Goal: Navigation & Orientation: Find specific page/section

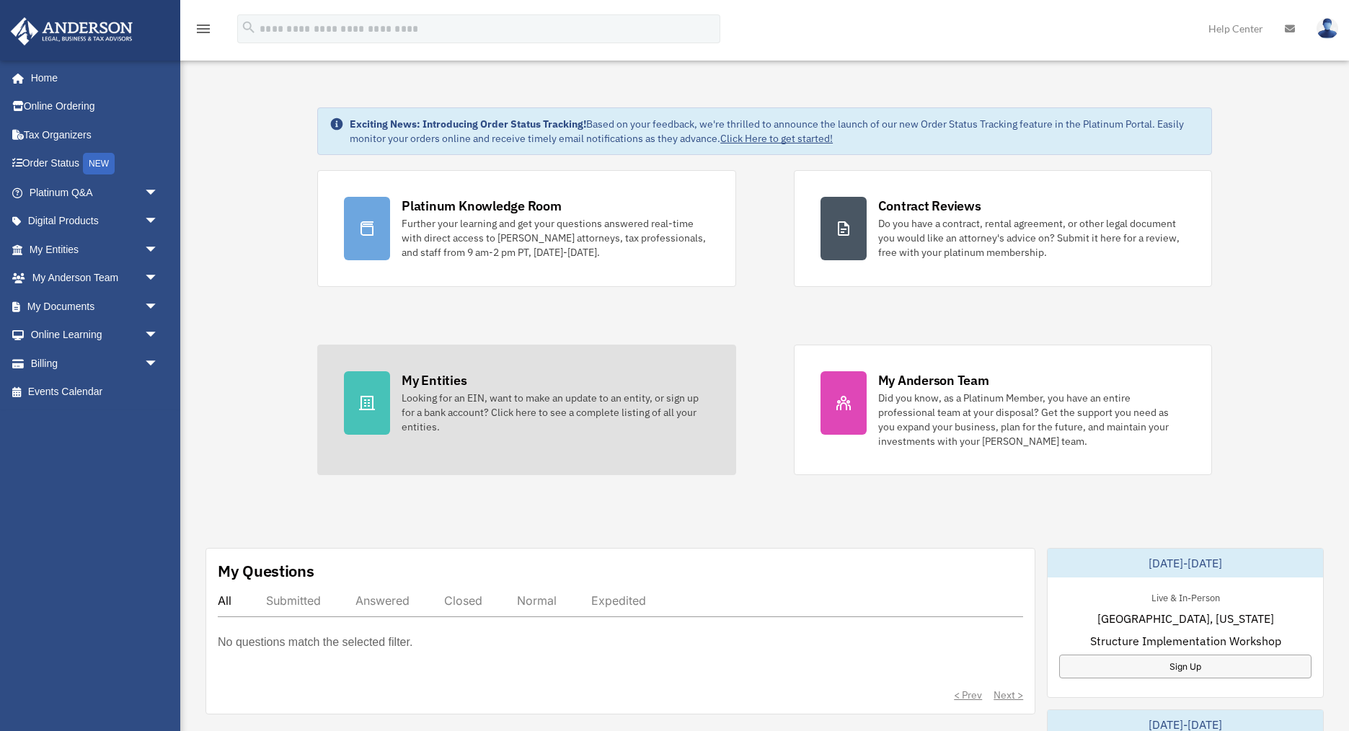
click at [446, 396] on div "Looking for an EIN, want to make an update to an entity, or sign up for a bank …" at bounding box center [555, 412] width 307 height 43
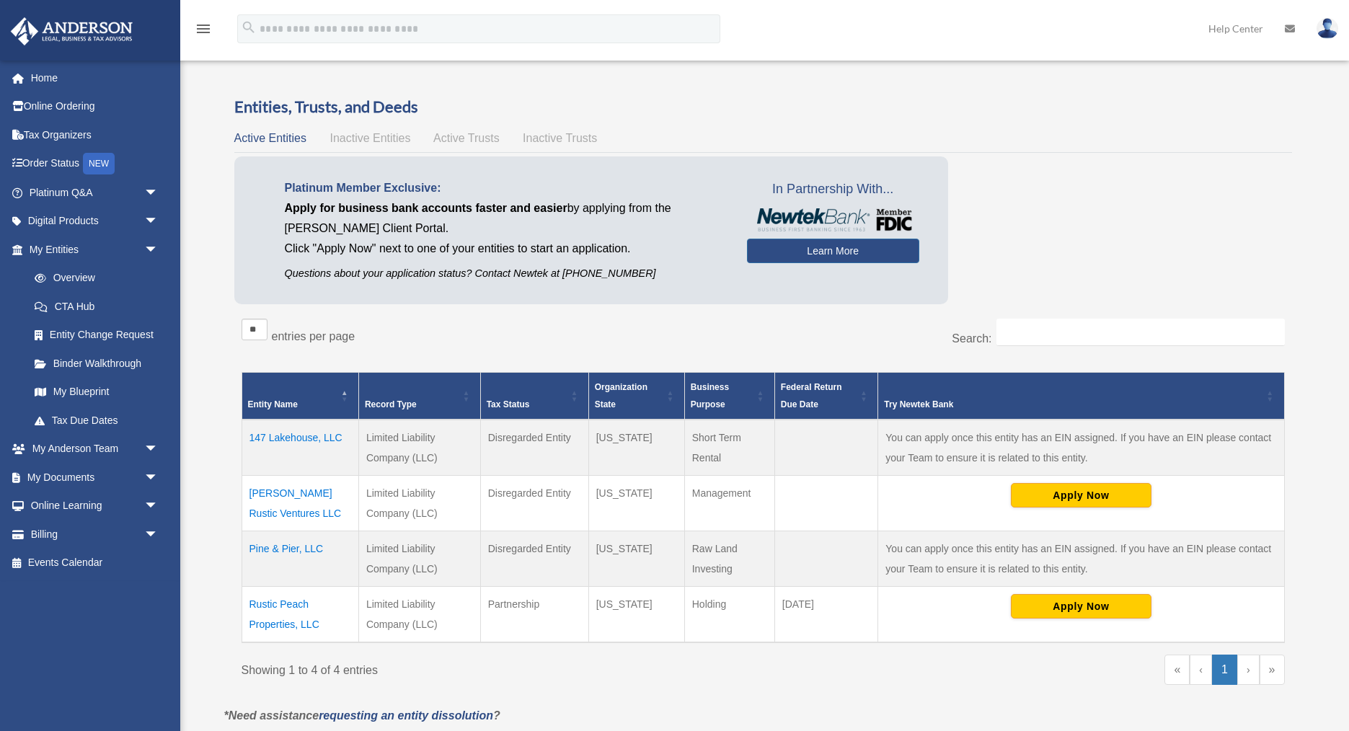
click at [284, 608] on td "Rustic Peach Properties, LLC" at bounding box center [299, 614] width 117 height 56
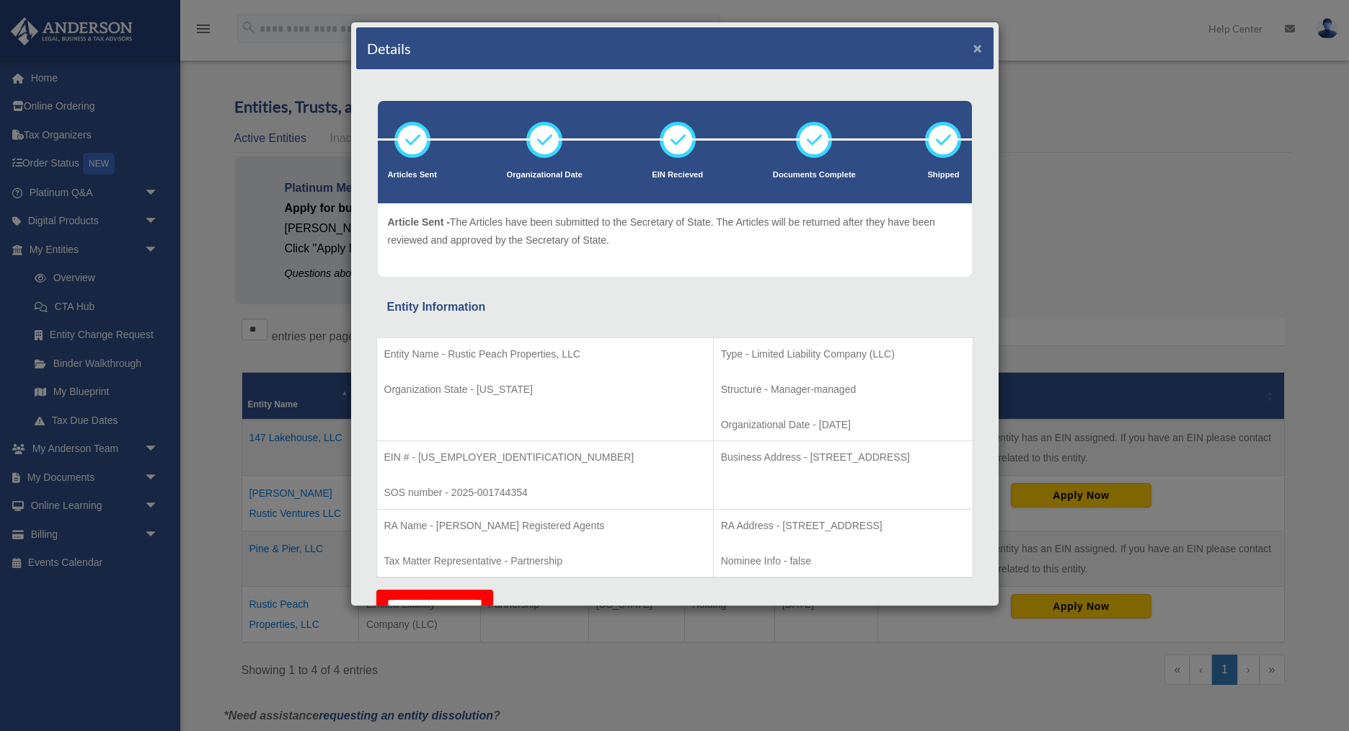
click at [978, 51] on button "×" at bounding box center [977, 47] width 9 height 15
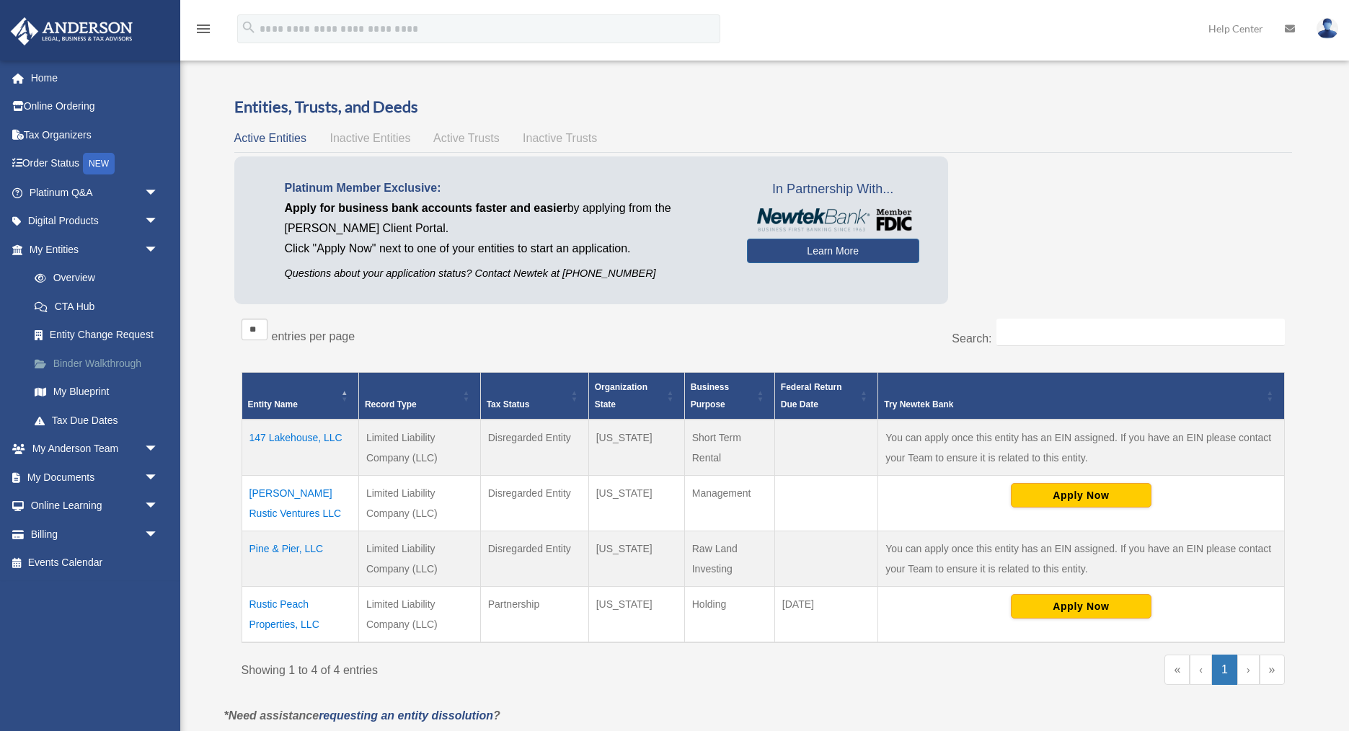
click at [102, 363] on link "Binder Walkthrough" at bounding box center [100, 363] width 160 height 29
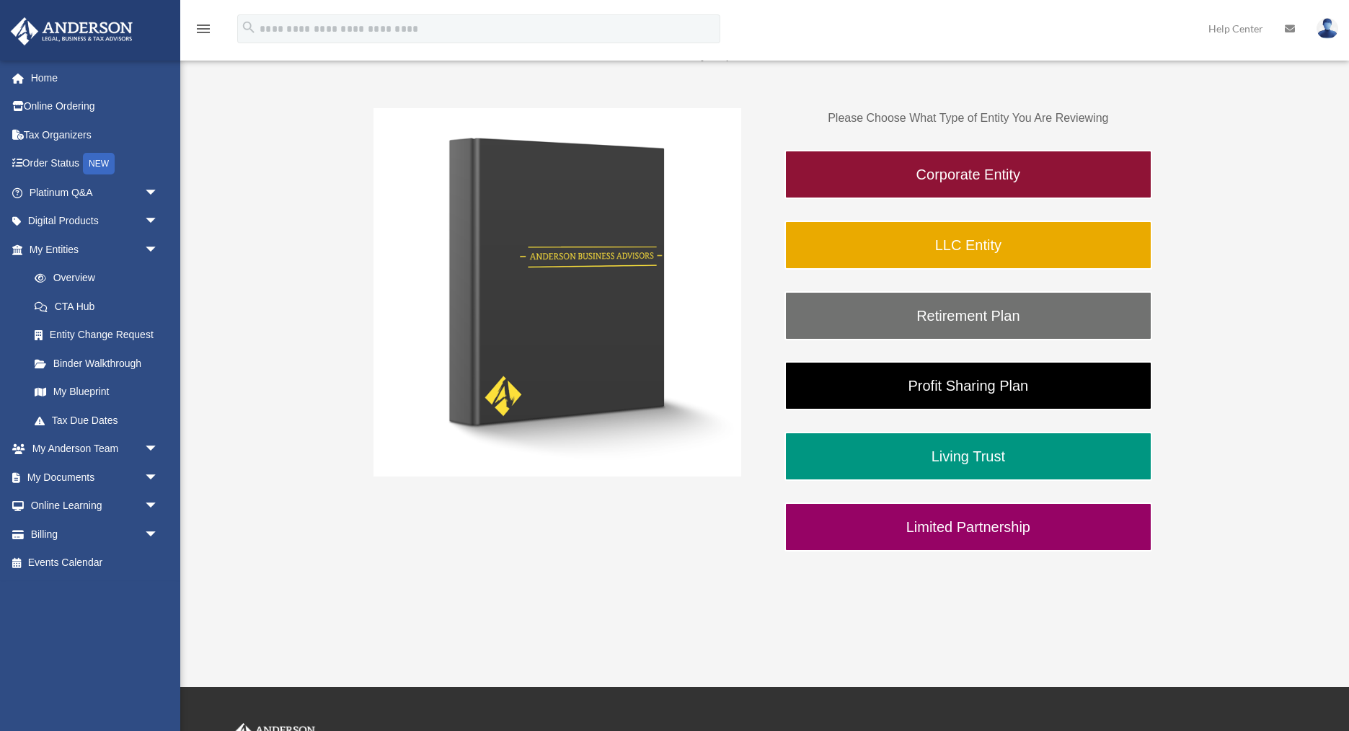
scroll to position [224, 0]
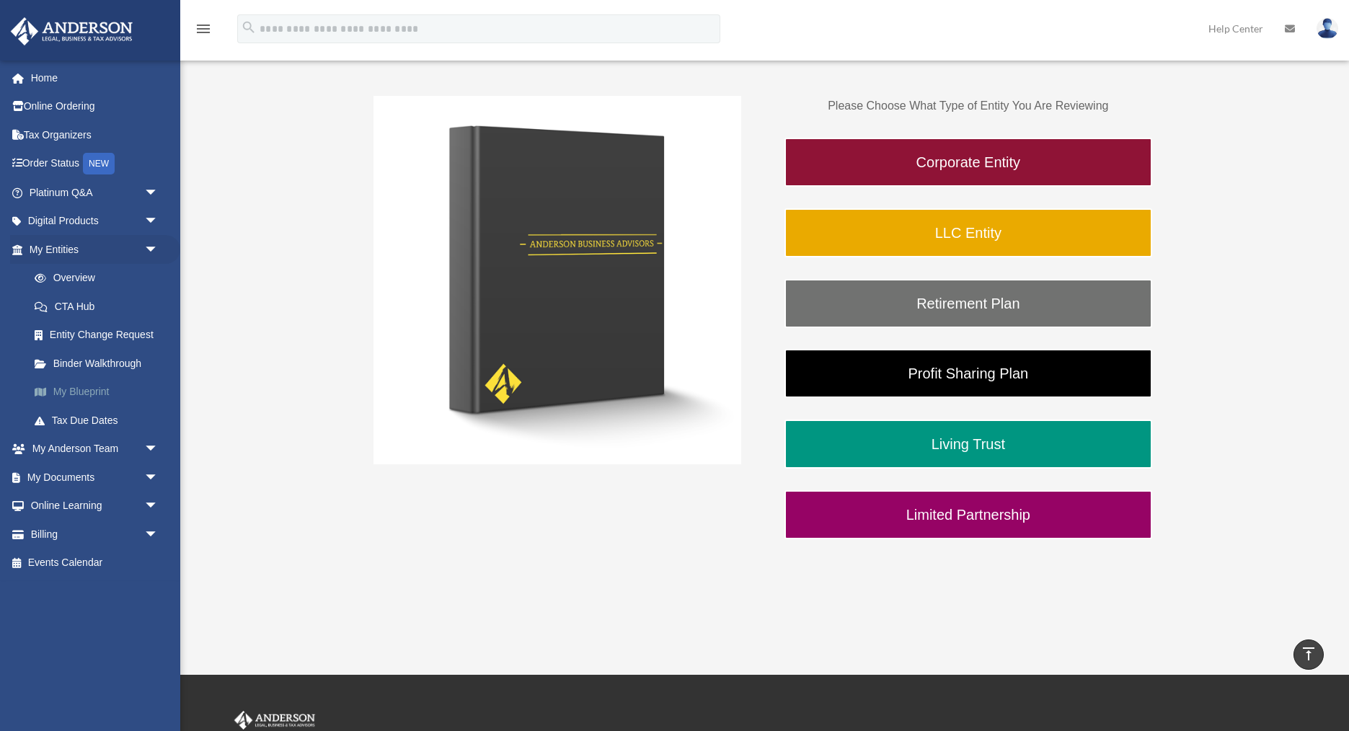
click at [79, 393] on link "My Blueprint" at bounding box center [100, 392] width 160 height 29
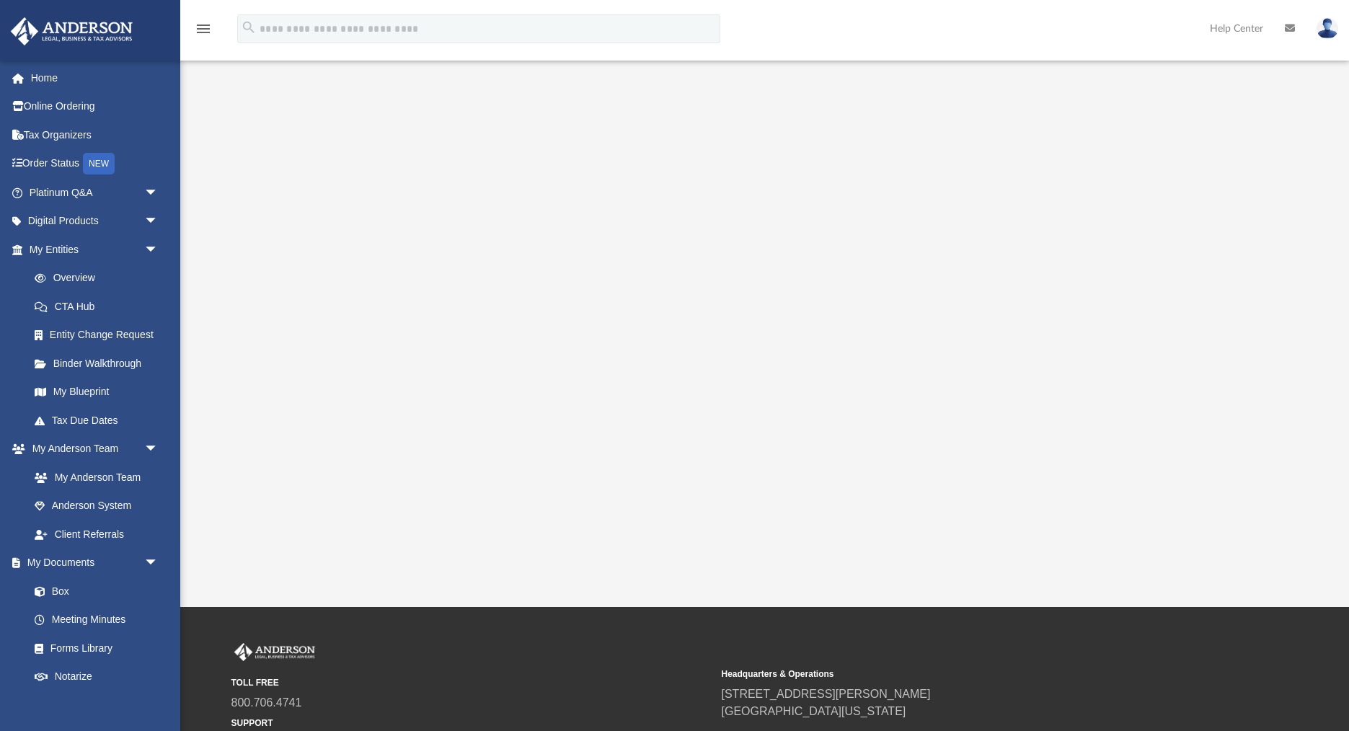
scroll to position [125, 0]
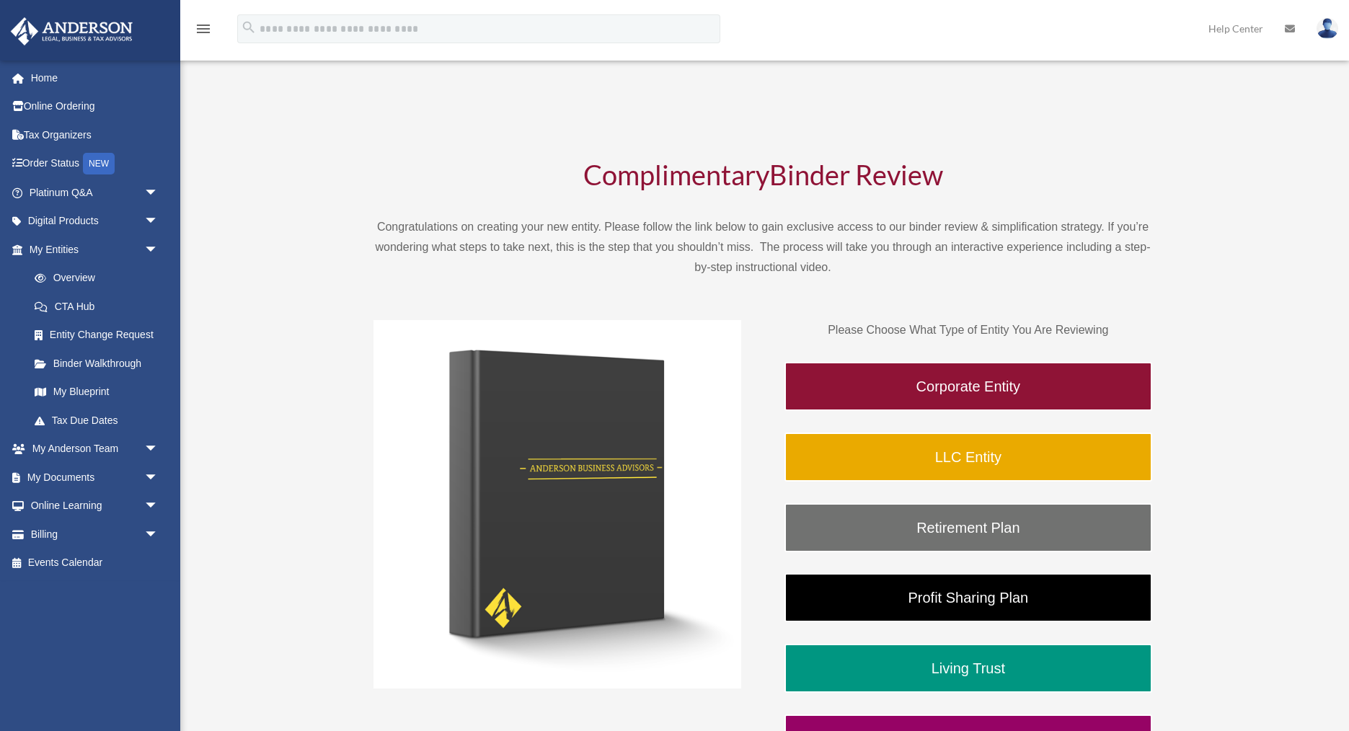
scroll to position [221, 0]
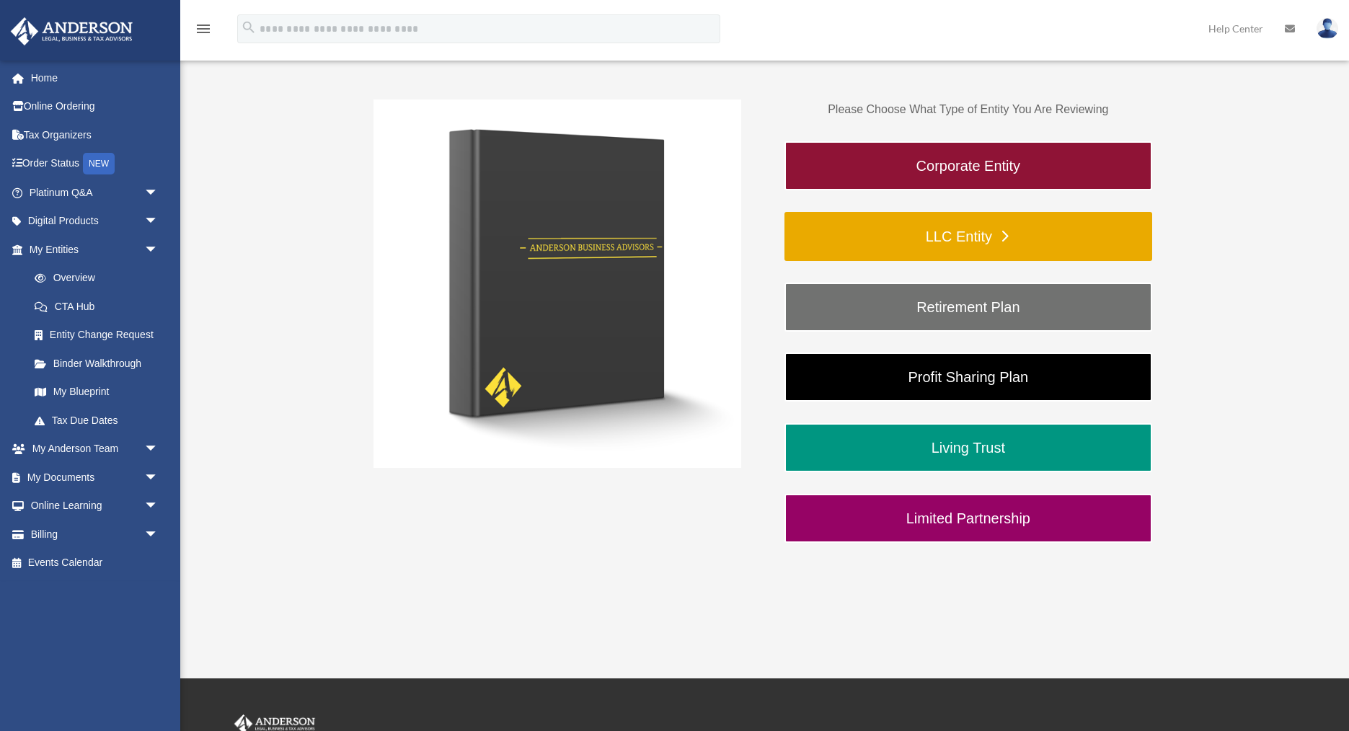
click at [994, 236] on link "LLC Entity" at bounding box center [968, 236] width 368 height 49
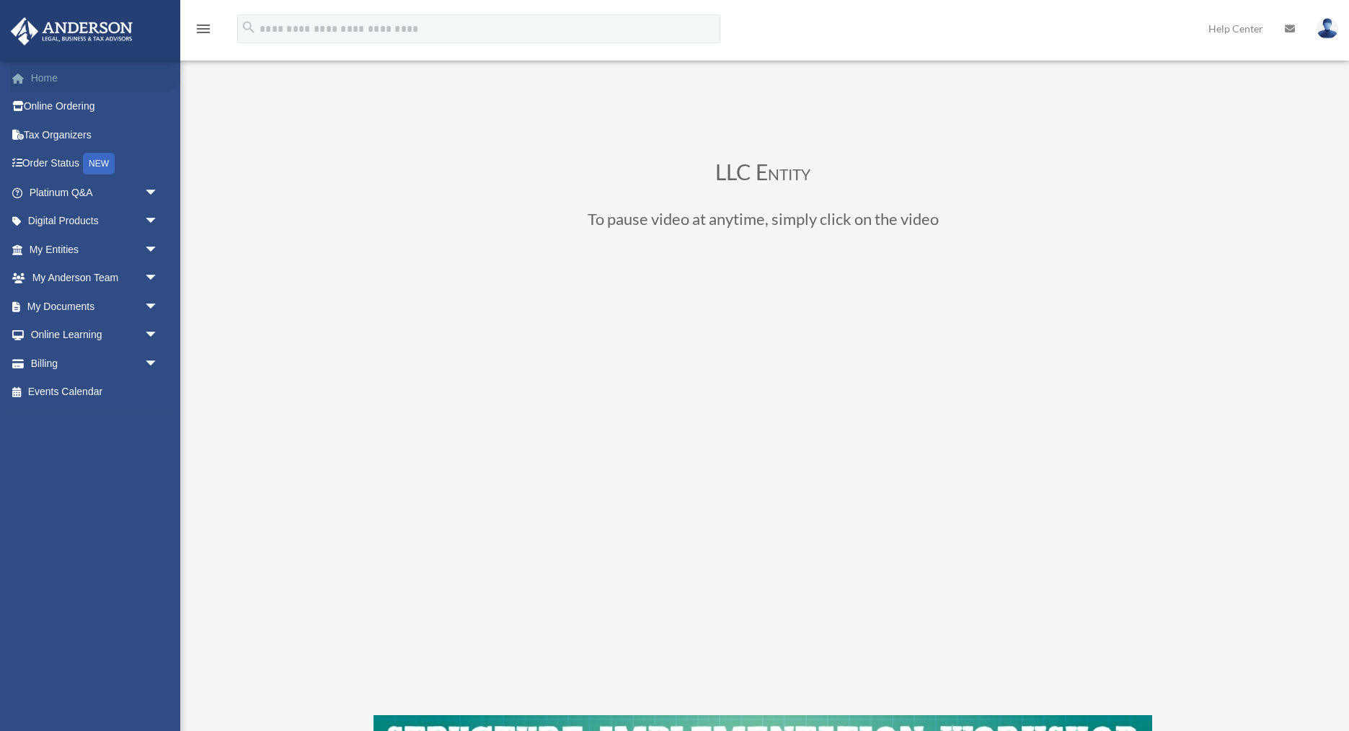
click at [45, 83] on link "Home" at bounding box center [95, 77] width 170 height 29
